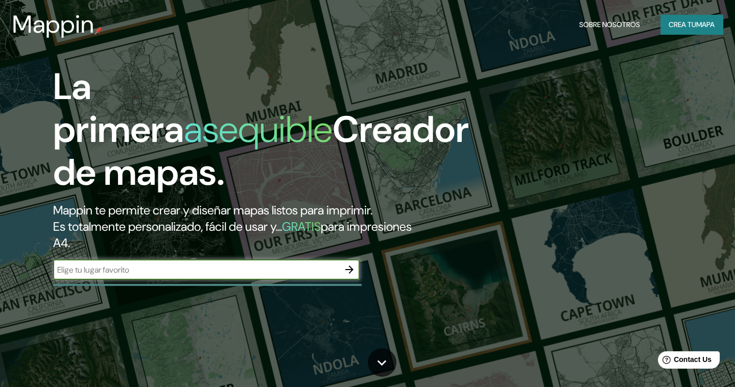
click at [189, 272] on input "text" at bounding box center [196, 270] width 286 height 12
type input "CMPC [GEOGRAPHIC_DATA]"
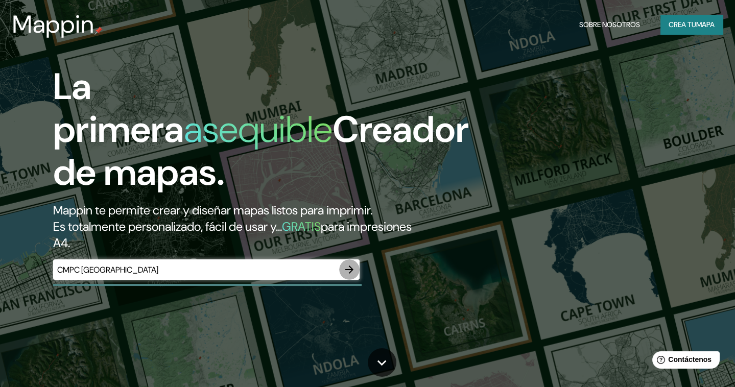
click at [347, 267] on icon "button" at bounding box center [349, 270] width 12 height 12
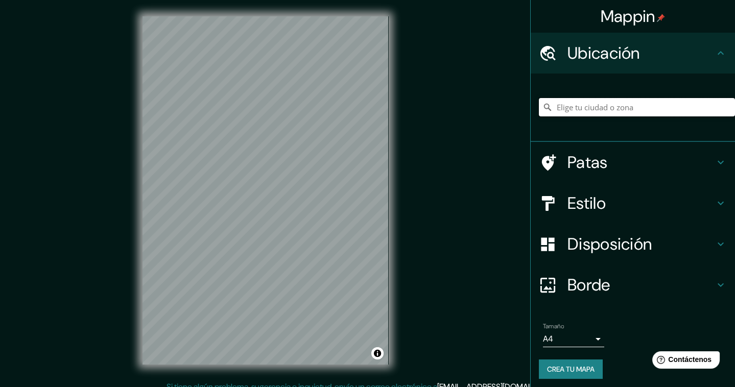
click at [592, 112] on input "Elige tu ciudad o zona" at bounding box center [637, 107] width 196 height 18
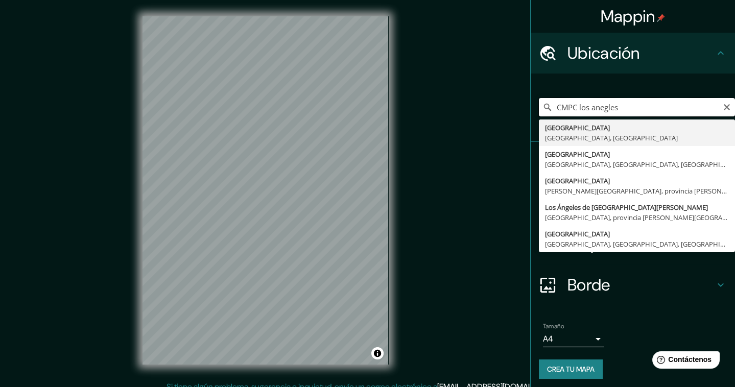
drag, startPoint x: 611, startPoint y: 108, endPoint x: 593, endPoint y: 108, distance: 17.9
click at [593, 108] on input "CMPC los anegles" at bounding box center [637, 107] width 196 height 18
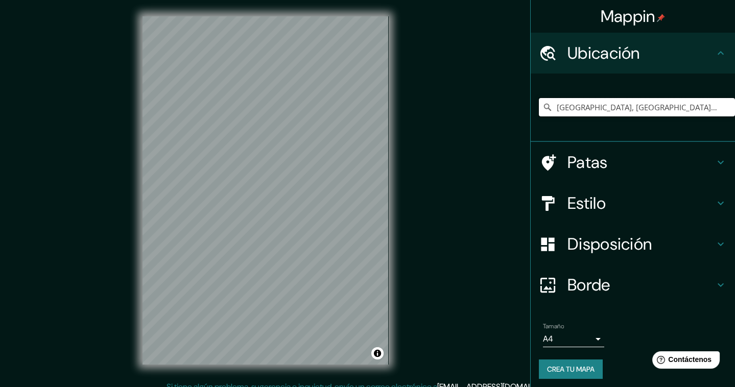
type input "[GEOGRAPHIC_DATA], [GEOGRAPHIC_DATA], [GEOGRAPHIC_DATA]"
click at [582, 369] on font "Crea tu mapa" at bounding box center [571, 369] width 48 height 9
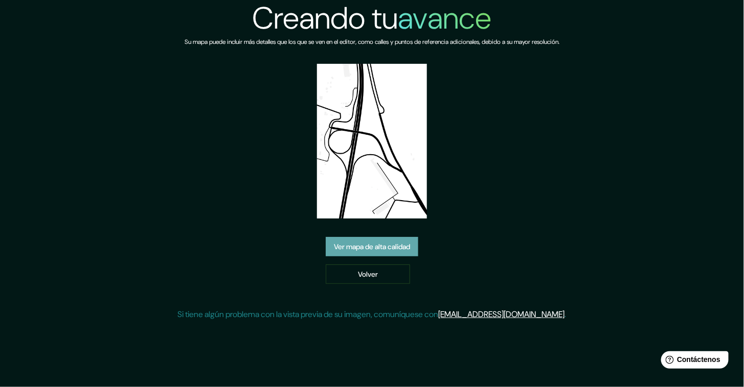
click at [389, 238] on link "Ver mapa de alta calidad" at bounding box center [372, 246] width 92 height 19
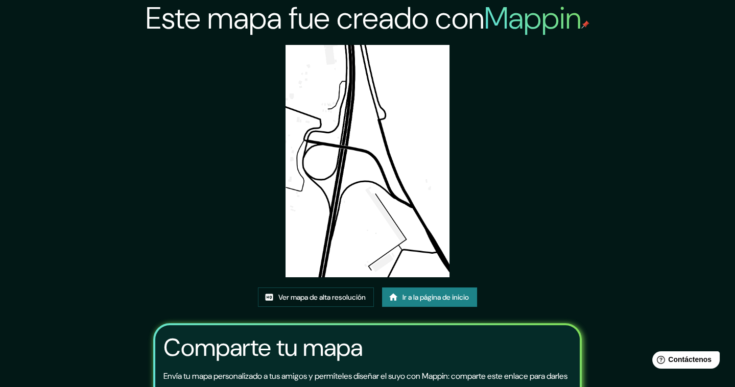
click at [397, 224] on img at bounding box center [368, 161] width 165 height 233
